Goal: Transaction & Acquisition: Purchase product/service

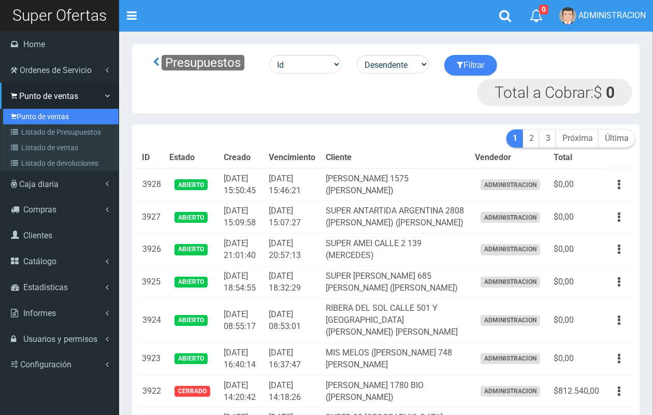
click at [36, 110] on link "Punto de ventas" at bounding box center [61, 117] width 116 height 16
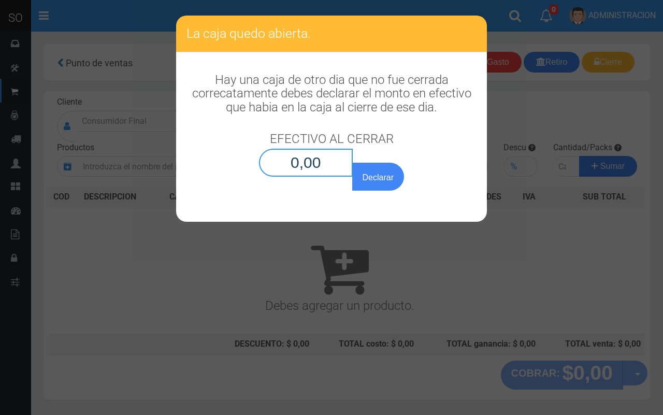
click at [321, 162] on input "0,00" at bounding box center [306, 163] width 94 height 28
type input "0,01"
click at [352, 163] on button "Declarar" at bounding box center [378, 177] width 52 height 28
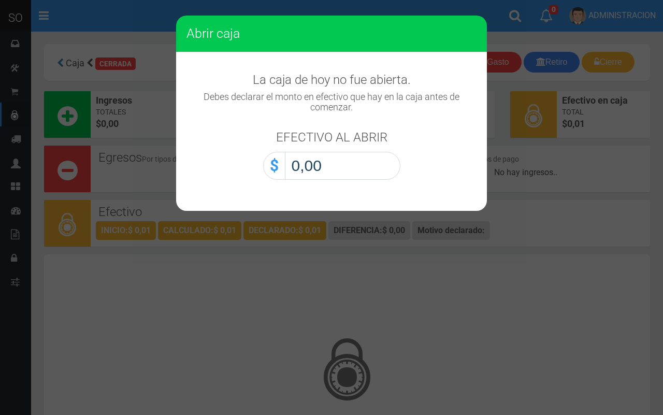
click at [364, 173] on input "0,00" at bounding box center [343, 166] width 116 height 28
type input "0,01"
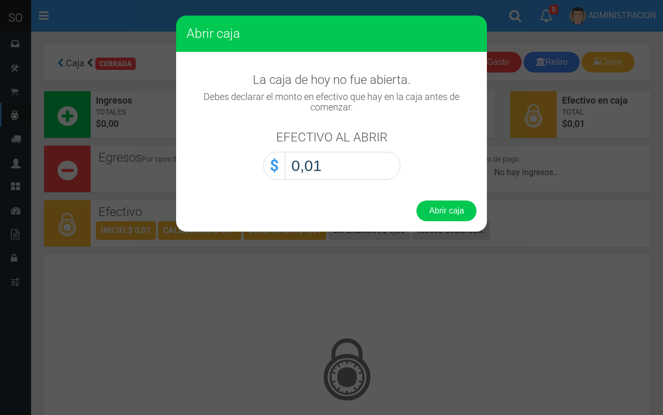
click at [417, 201] on button "Abrir caja" at bounding box center [447, 211] width 60 height 21
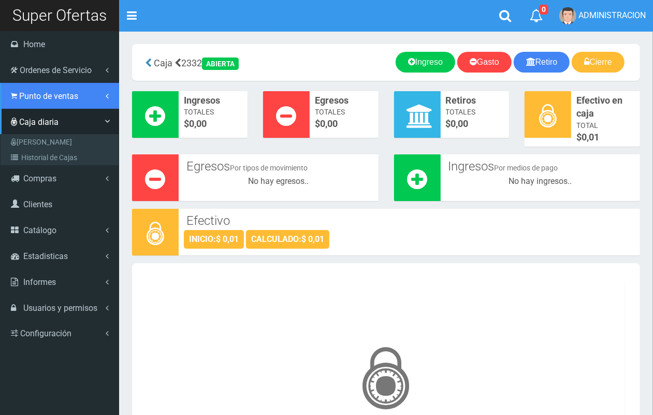
click at [47, 97] on span "Punto de ventas" at bounding box center [48, 96] width 59 height 10
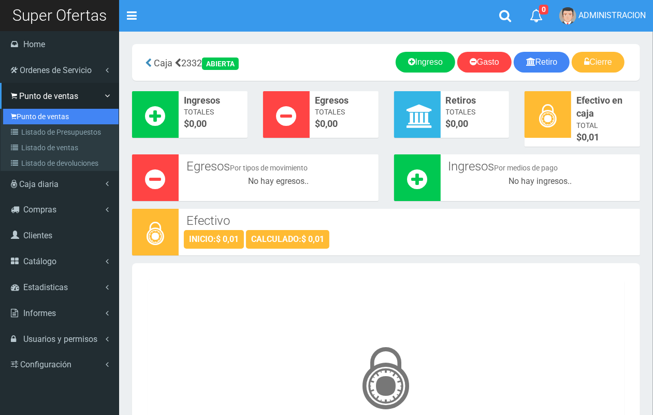
click at [53, 118] on link "Punto de ventas" at bounding box center [61, 117] width 116 height 16
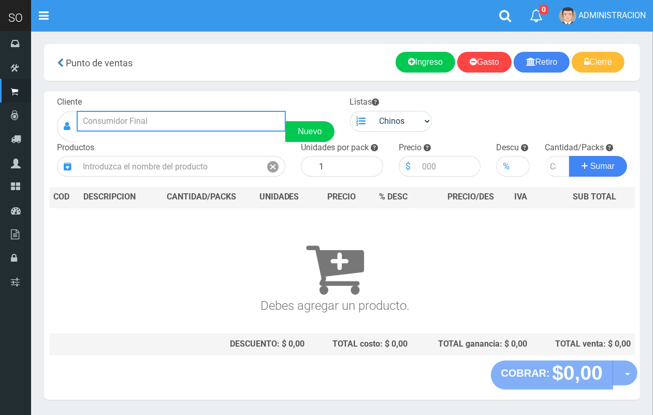
click at [165, 126] on input "text" at bounding box center [181, 121] width 209 height 21
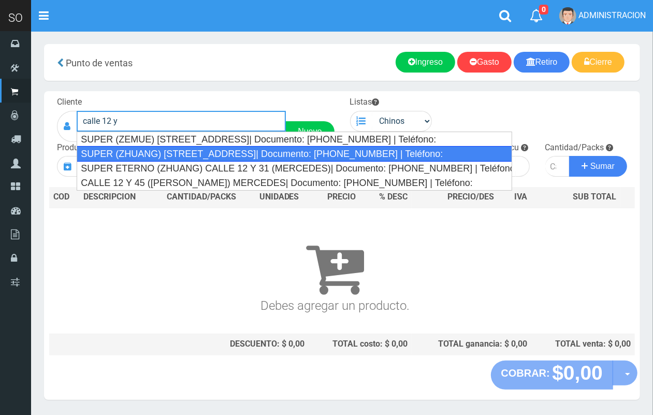
click at [183, 156] on div "SUPER (ZHUANG) CALLE 12 Y 31| Documento: 4268748617863 | Teléfono:" at bounding box center [294, 154] width 435 height 16
type input "SUPER (ZHUANG) CALLE 12 Y 31| Documento: 4268748617863 | Teléfono:"
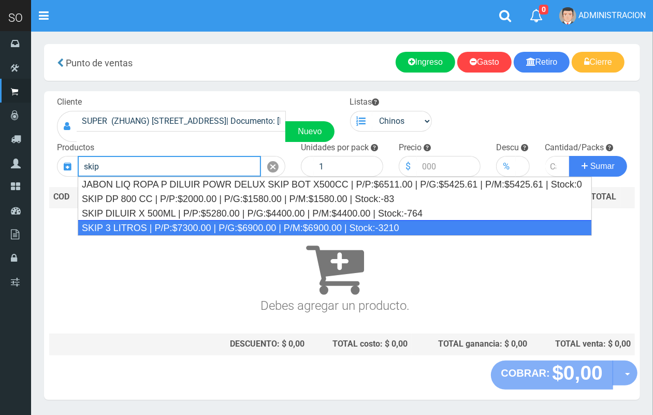
click at [159, 229] on div "SKIP 3 LITROS | P/P:$7300.00 | P/G:$6900.00 | P/M:$6900.00 | Stock:-3210" at bounding box center [335, 228] width 515 height 16
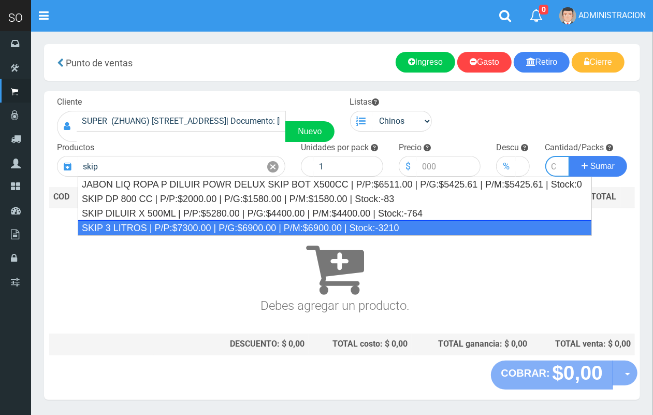
type input "SKIP 3 LITROS | P/P:$7300.00 | P/G:$6900.00 | P/M:$6900.00 | Stock:-3210"
type input "4"
type input "7300.00"
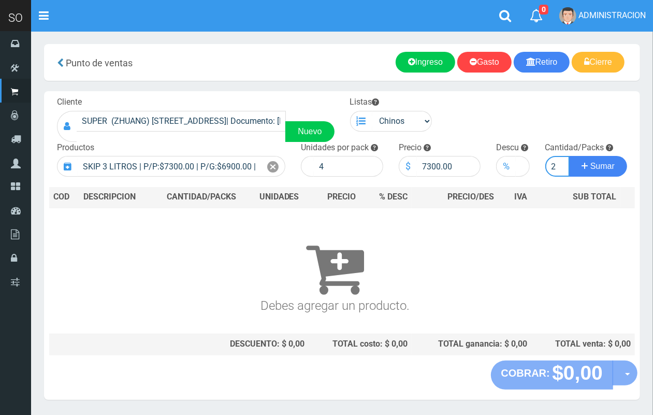
scroll to position [0, 1]
type input "2"
click at [569, 156] on button "Sumar" at bounding box center [598, 166] width 58 height 21
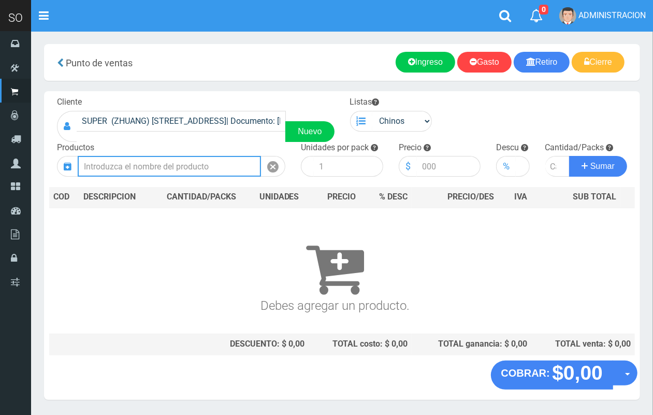
scroll to position [0, 0]
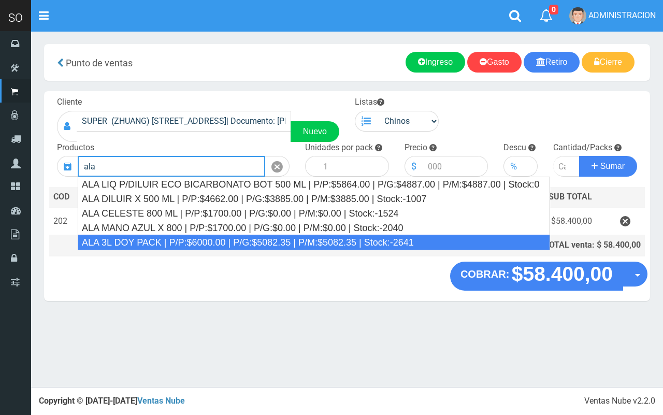
click at [237, 241] on div "ALA 3L DOY PACK | P/P:$6000.00 | P/G:$5082.35 | P/M:$5082.35 | Stock:-2641" at bounding box center [314, 243] width 473 height 16
type input "ALA 3L DOY PACK | P/P:$6000.00 | P/G:$5082.35 | P/M:$5082.35 | Stock:-2641"
type input "4"
type input "6000.00"
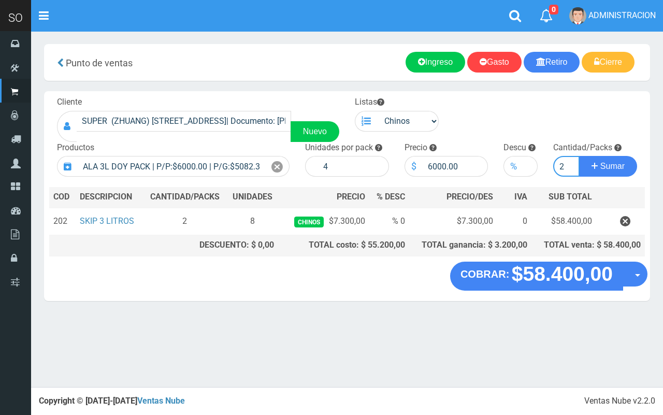
type input "2"
click at [579, 156] on button "Sumar" at bounding box center [608, 166] width 58 height 21
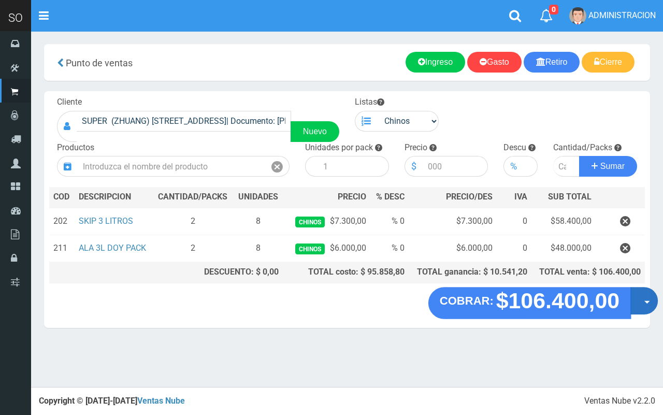
click at [638, 304] on button "Opciones" at bounding box center [644, 300] width 27 height 27
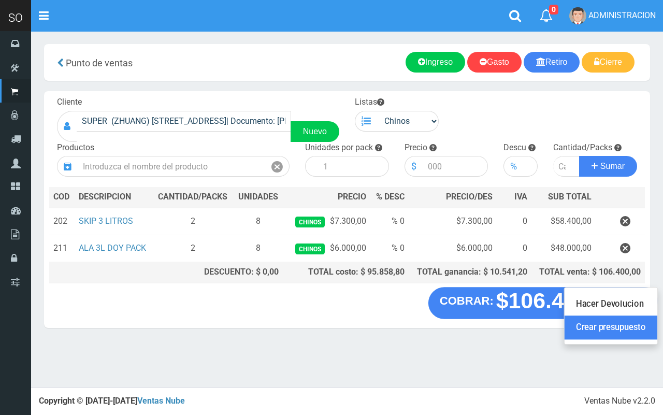
click at [647, 332] on link "Crear presupuesto" at bounding box center [611, 328] width 93 height 24
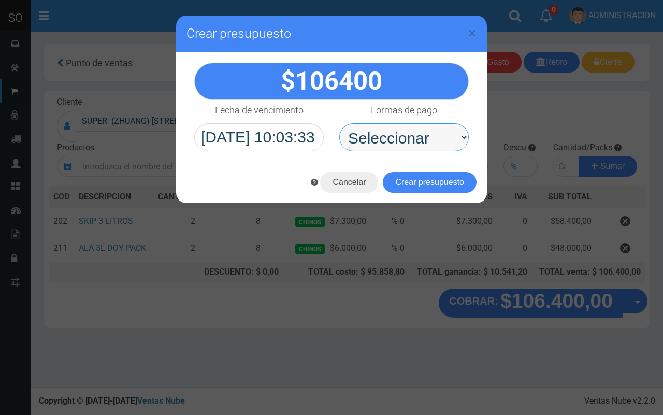
click at [365, 140] on select "Seleccionar Efectivo Tarjeta de Crédito Depósito Débito" at bounding box center [404, 137] width 130 height 28
select select "Efectivo"
click at [339, 123] on select "Seleccionar Efectivo Tarjeta de Crédito Depósito Débito" at bounding box center [404, 137] width 130 height 28
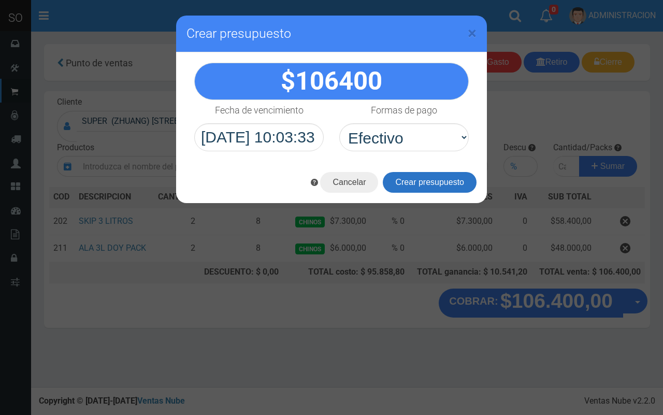
click at [421, 185] on button "Crear presupuesto" at bounding box center [430, 182] width 94 height 21
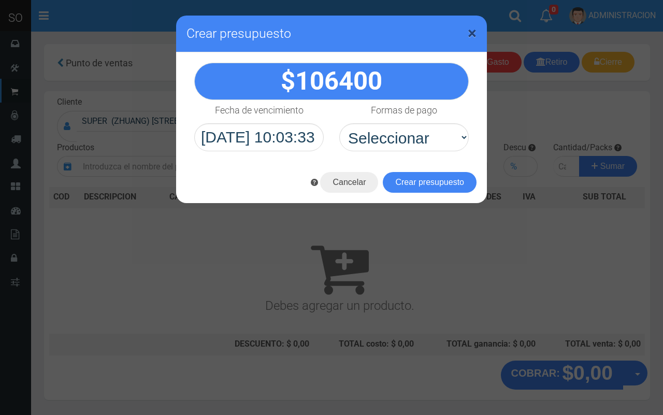
click at [473, 32] on span "×" at bounding box center [472, 33] width 9 height 20
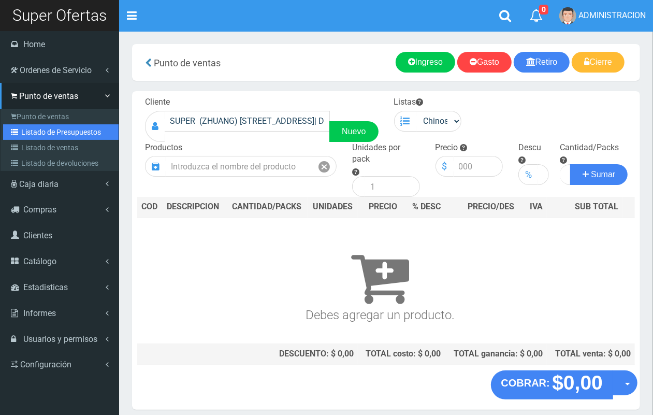
click at [31, 130] on link "Listado de Presupuestos" at bounding box center [61, 132] width 116 height 16
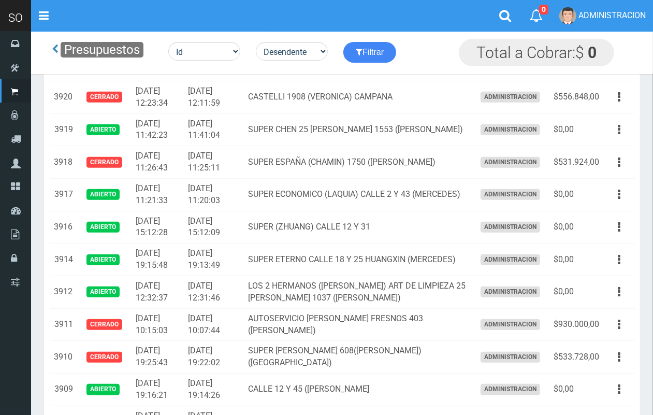
scroll to position [382, 0]
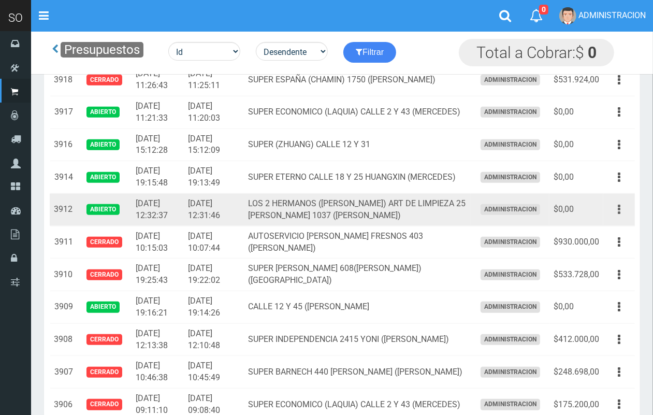
click at [620, 208] on icon "button" at bounding box center [619, 210] width 3 height 18
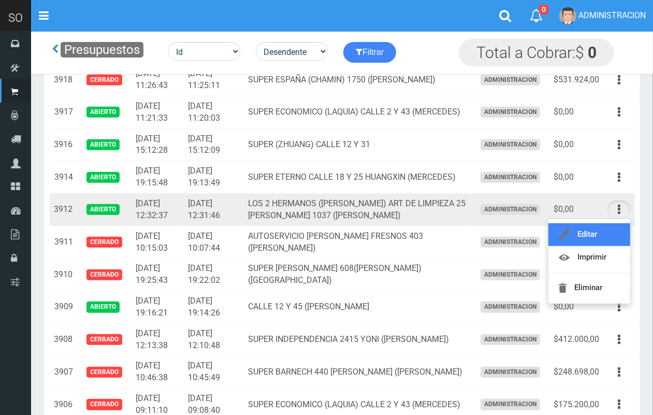
click at [608, 234] on link "Editar" at bounding box center [590, 234] width 82 height 23
